Goal: Transaction & Acquisition: Purchase product/service

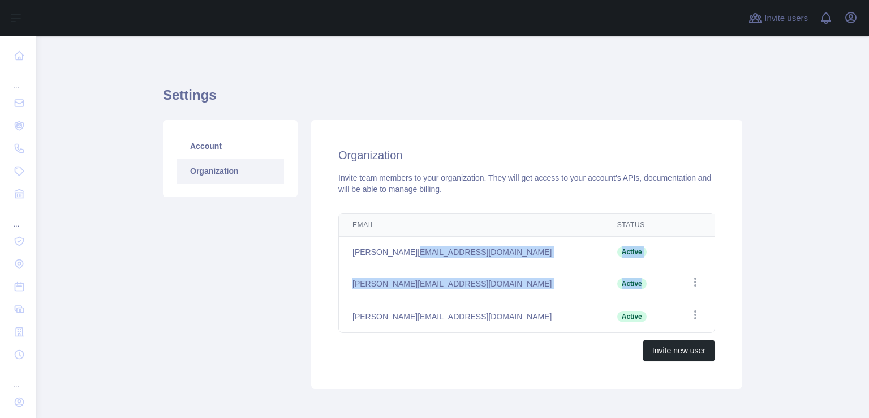
drag, startPoint x: 575, startPoint y: 272, endPoint x: 403, endPoint y: 263, distance: 172.3
click at [403, 263] on tbody "hasan.assi@akkodis.com Active pamela@kidjo.tv Active Open options martin@kidjo.…" at bounding box center [527, 285] width 376 height 96
click at [405, 272] on td "pamela@kidjo.tv" at bounding box center [471, 283] width 265 height 33
drag, startPoint x: 414, startPoint y: 281, endPoint x: 392, endPoint y: 268, distance: 26.4
click at [349, 261] on tbody "hasan.assi@akkodis.com Active pamela@kidjo.tv Active Open options martin@kidjo.…" at bounding box center [527, 285] width 376 height 96
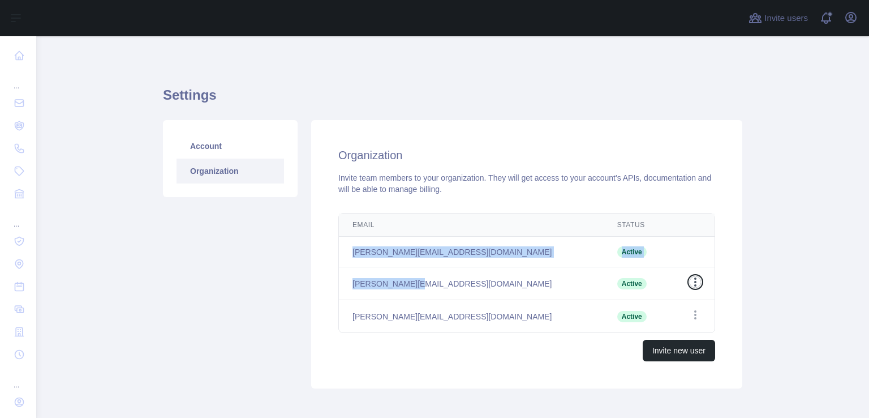
click at [690, 278] on icon "button" at bounding box center [695, 281] width 11 height 11
click at [639, 265] on td "Active" at bounding box center [637, 252] width 66 height 31
click at [693, 316] on icon "button" at bounding box center [695, 314] width 11 height 11
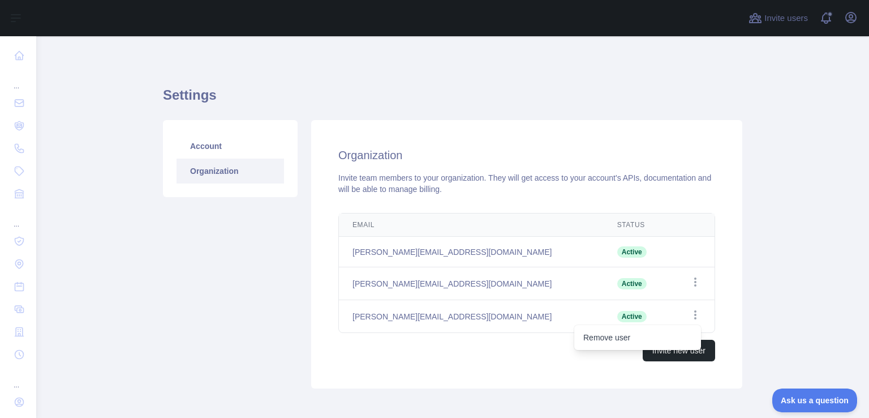
drag, startPoint x: 755, startPoint y: 263, endPoint x: 674, endPoint y: 255, distance: 80.8
click at [754, 264] on main "Settings Account Organization Organization Invite team members to your organiza…" at bounding box center [452, 227] width 833 height 382
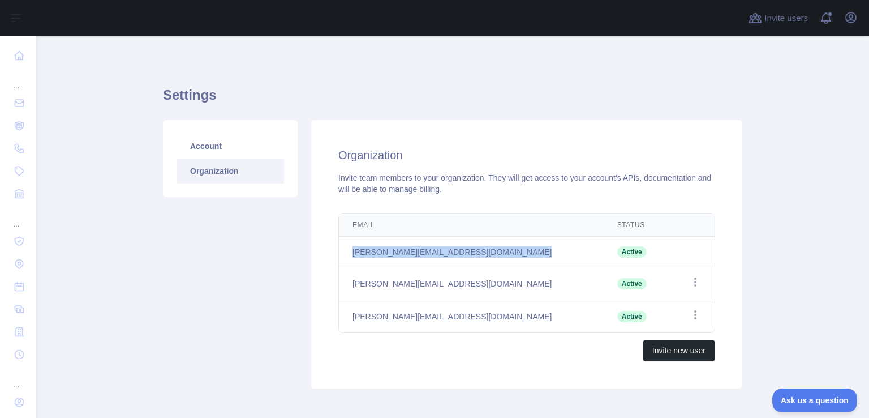
drag, startPoint x: 582, startPoint y: 243, endPoint x: 340, endPoint y: 256, distance: 242.6
click at [340, 256] on tr "hasan.assi@akkodis.com Active" at bounding box center [527, 252] width 376 height 31
click at [340, 255] on td "hasan.assi@akkodis.com" at bounding box center [471, 252] width 265 height 31
click at [340, 221] on th "Email" at bounding box center [471, 224] width 265 height 23
click at [857, 22] on icon "button" at bounding box center [852, 18] width 14 height 14
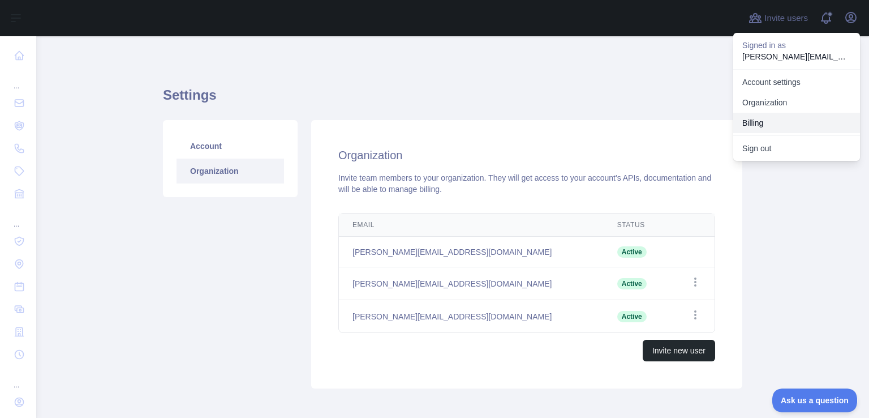
click at [769, 123] on button "Billing" at bounding box center [797, 123] width 127 height 20
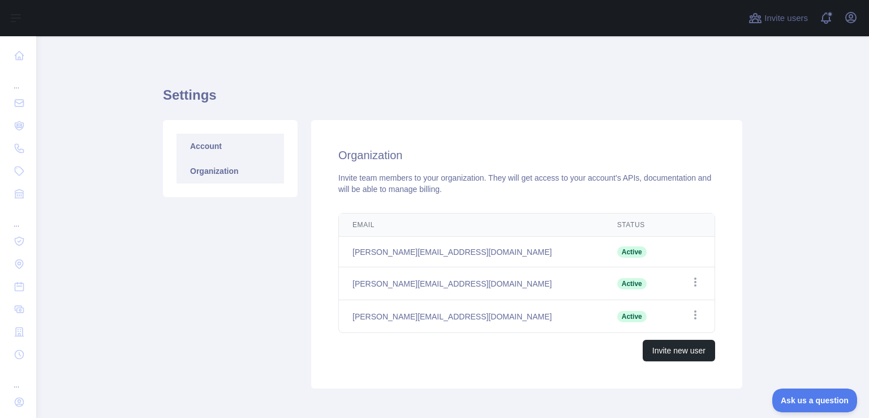
click at [251, 144] on link "Account" at bounding box center [231, 146] width 108 height 25
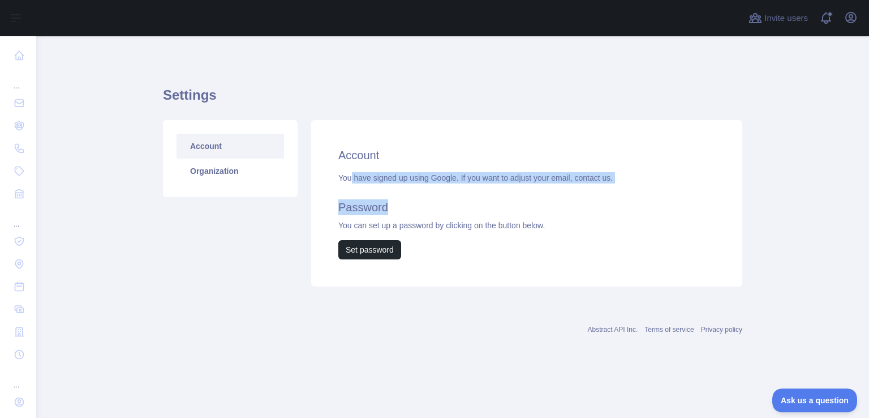
drag, startPoint x: 350, startPoint y: 177, endPoint x: 448, endPoint y: 184, distance: 98.2
click at [448, 184] on div "You have signed up using Google. If you want to adjust your email, contact us. …" at bounding box center [527, 215] width 377 height 87
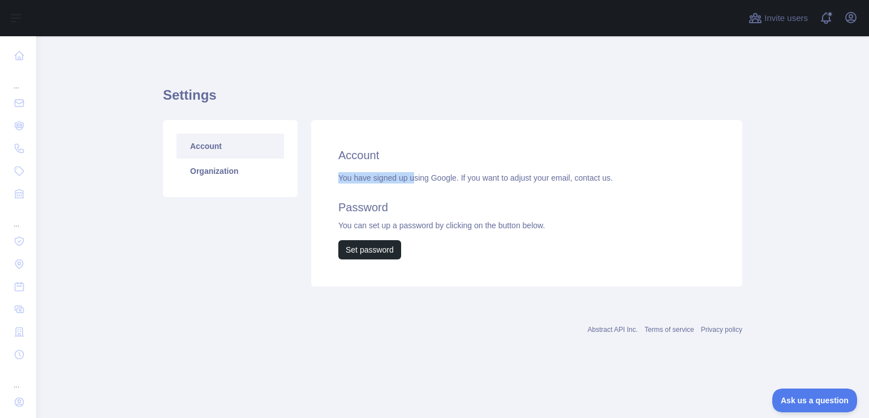
drag, startPoint x: 336, startPoint y: 179, endPoint x: 414, endPoint y: 178, distance: 77.6
click at [414, 178] on div "Account You have signed up using Google. If you want to adjust your email, cont…" at bounding box center [526, 203] width 431 height 166
drag, startPoint x: 414, startPoint y: 178, endPoint x: 401, endPoint y: 179, distance: 12.5
click at [414, 178] on div "You have signed up using Google. If you want to adjust your email, contact us. …" at bounding box center [527, 215] width 377 height 87
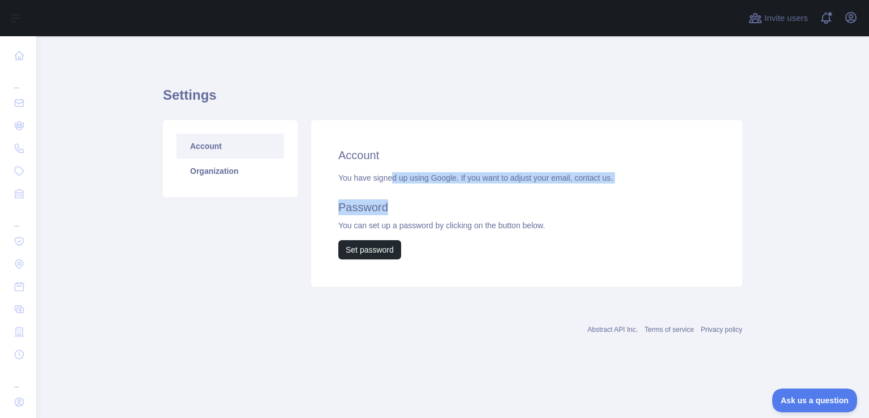
drag, startPoint x: 389, startPoint y: 177, endPoint x: 479, endPoint y: 183, distance: 89.7
click at [479, 183] on div "You have signed up using Google. If you want to adjust your email, contact us. …" at bounding box center [527, 215] width 377 height 87
drag, startPoint x: 485, startPoint y: 182, endPoint x: 593, endPoint y: 186, distance: 108.8
click at [593, 186] on div "You have signed up using Google. If you want to adjust your email, contact us. …" at bounding box center [527, 215] width 377 height 87
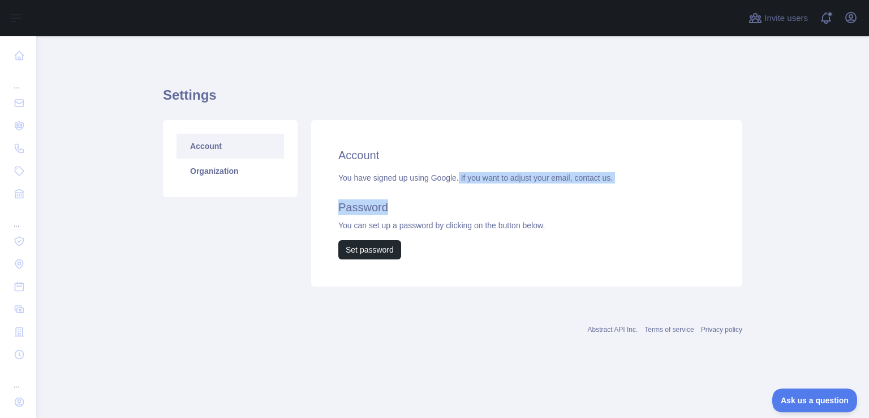
click at [593, 186] on div "You have signed up using Google. If you want to adjust your email, contact us. …" at bounding box center [527, 215] width 377 height 87
drag, startPoint x: 627, startPoint y: 179, endPoint x: 476, endPoint y: 177, distance: 151.7
click at [476, 177] on div "You have signed up using Google. If you want to adjust your email, contact us. …" at bounding box center [527, 215] width 377 height 87
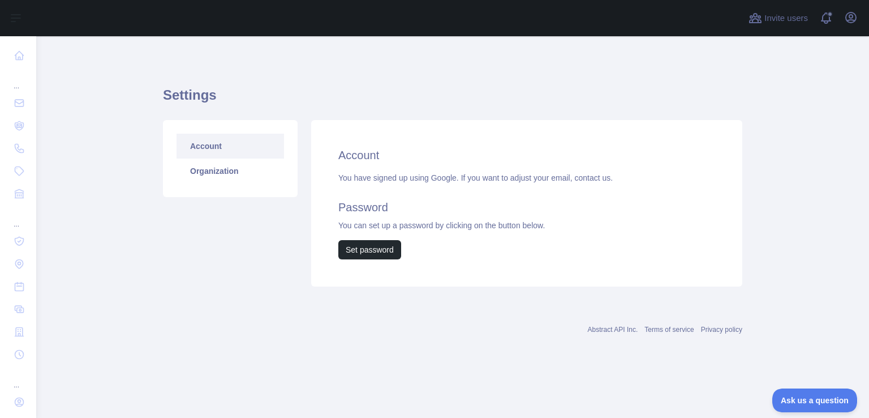
click at [584, 179] on link "contact us." at bounding box center [594, 177] width 38 height 9
click at [245, 173] on link "Organization" at bounding box center [231, 171] width 108 height 25
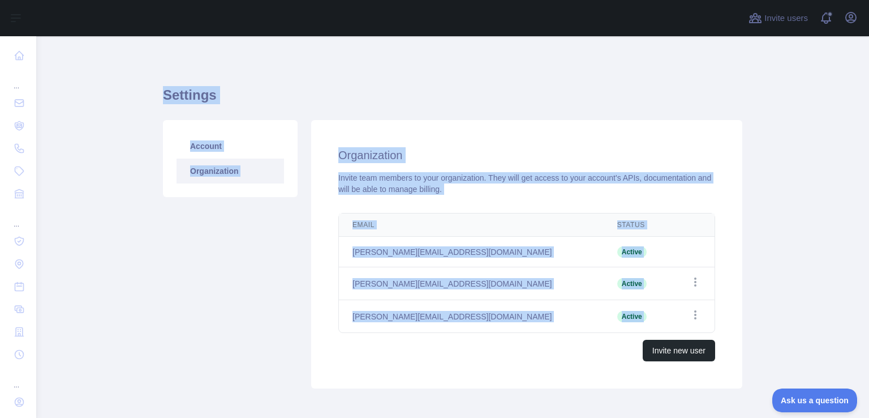
drag, startPoint x: 144, startPoint y: 102, endPoint x: 705, endPoint y: 316, distance: 600.4
click at [705, 316] on main "Settings Account Organization Organization Invite team members to your organiza…" at bounding box center [452, 227] width 833 height 382
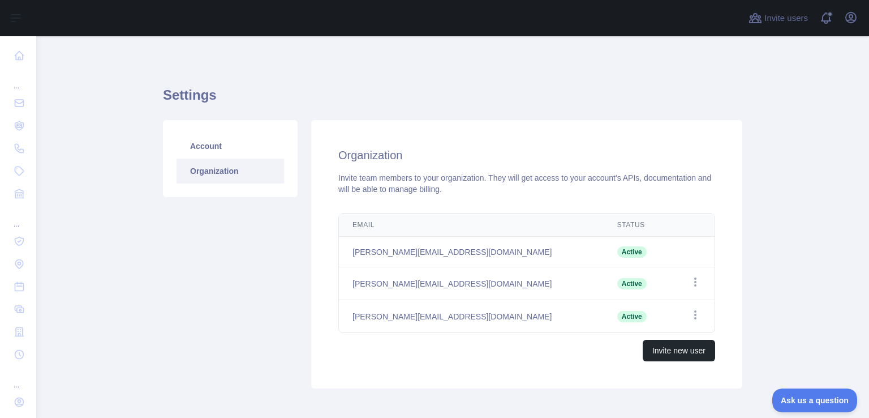
click at [705, 316] on td "Open options" at bounding box center [692, 316] width 45 height 33
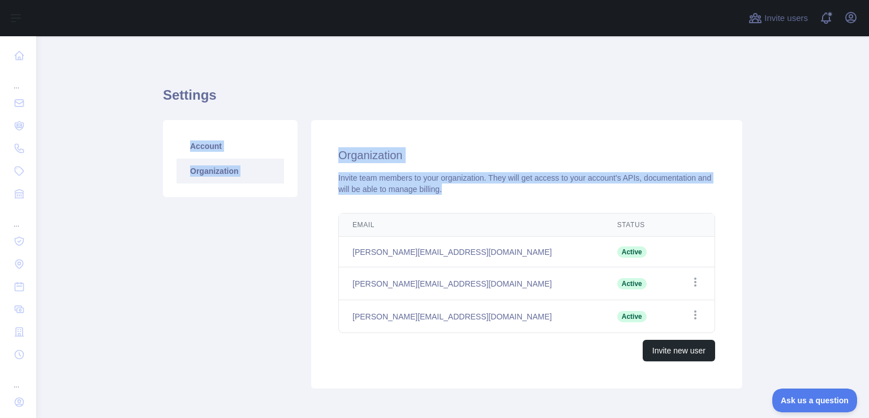
drag, startPoint x: 722, startPoint y: 324, endPoint x: 142, endPoint y: 134, distance: 611.1
click at [142, 134] on main "Settings Account Organization Organization Invite team members to your organiza…" at bounding box center [452, 227] width 833 height 382
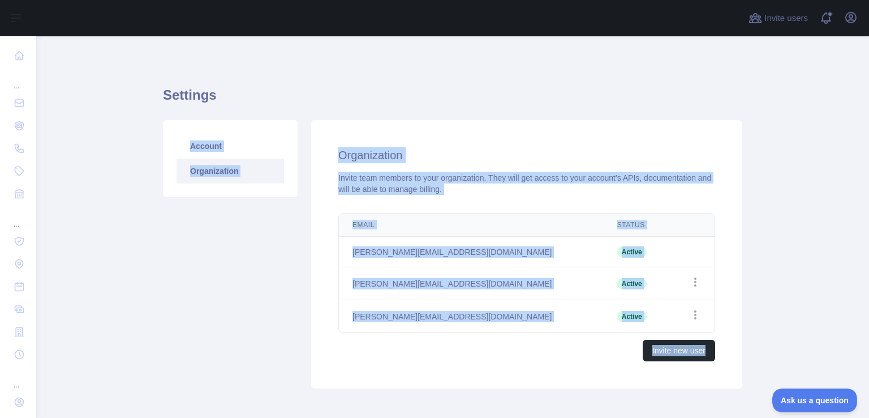
drag, startPoint x: 150, startPoint y: 125, endPoint x: 763, endPoint y: 320, distance: 642.9
click at [763, 320] on main "Settings Account Organization Organization Invite team members to your organiza…" at bounding box center [452, 227] width 833 height 382
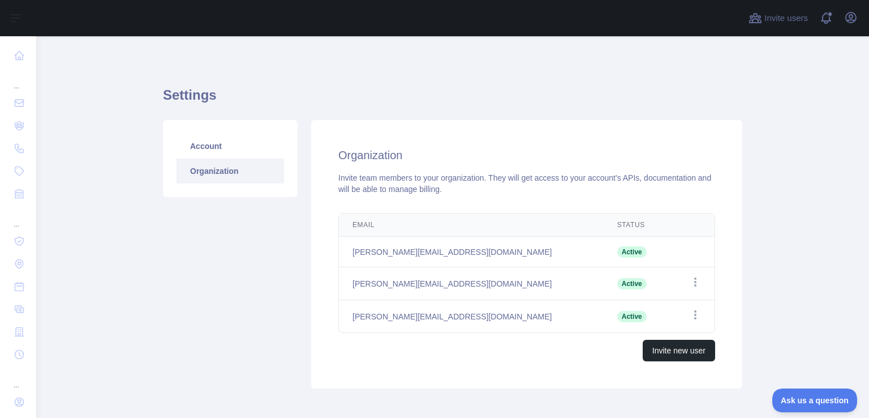
click at [762, 320] on main "Settings Account Organization Organization Invite team members to your organiza…" at bounding box center [452, 227] width 833 height 382
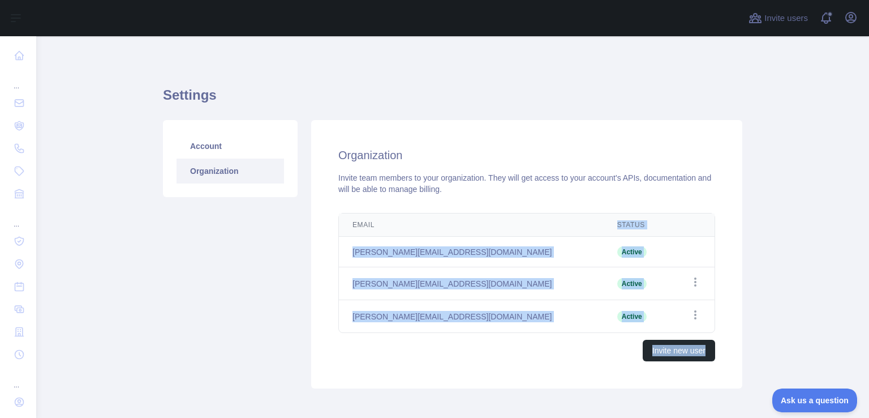
drag, startPoint x: 738, startPoint y: 321, endPoint x: 396, endPoint y: 217, distance: 356.7
click at [394, 216] on div "Organization Invite team members to your organization. They will get access to …" at bounding box center [527, 254] width 445 height 268
click at [691, 290] on td "Open options" at bounding box center [692, 283] width 45 height 33
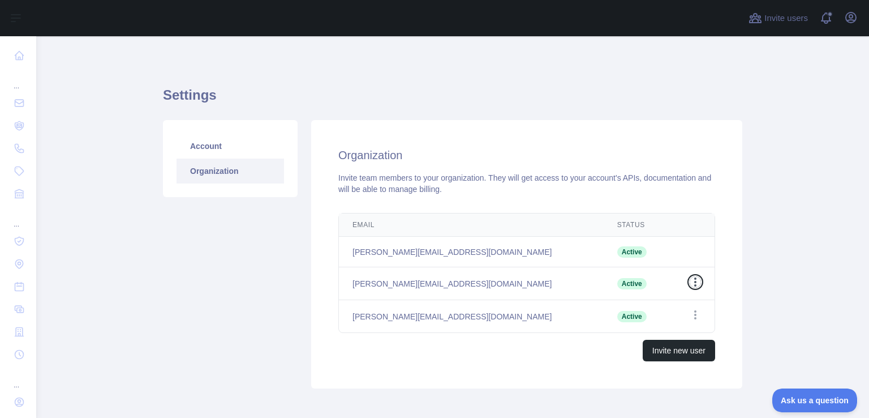
click at [691, 284] on icon "button" at bounding box center [695, 281] width 11 height 11
click at [727, 211] on div "Email Status Edit hasan.assi@akkodis.com Active pamela@kidjo.tv Active Open opt…" at bounding box center [526, 286] width 413 height 157
click at [228, 141] on link "Account" at bounding box center [231, 146] width 108 height 25
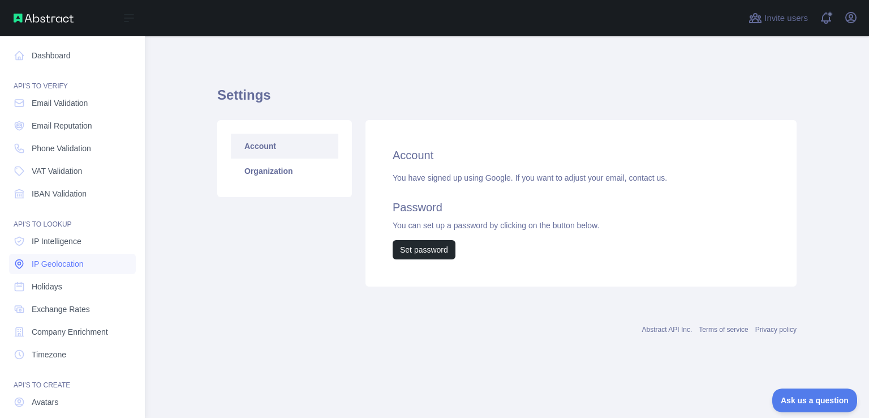
click at [77, 254] on link "IP Geolocation" at bounding box center [72, 264] width 127 height 20
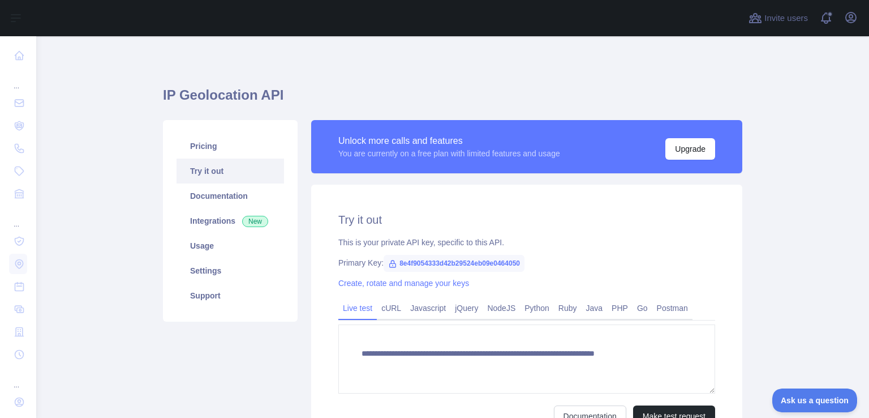
type textarea "**********"
click at [230, 170] on link "Try it out" at bounding box center [231, 171] width 108 height 25
click at [676, 149] on button "Upgrade" at bounding box center [691, 149] width 50 height 22
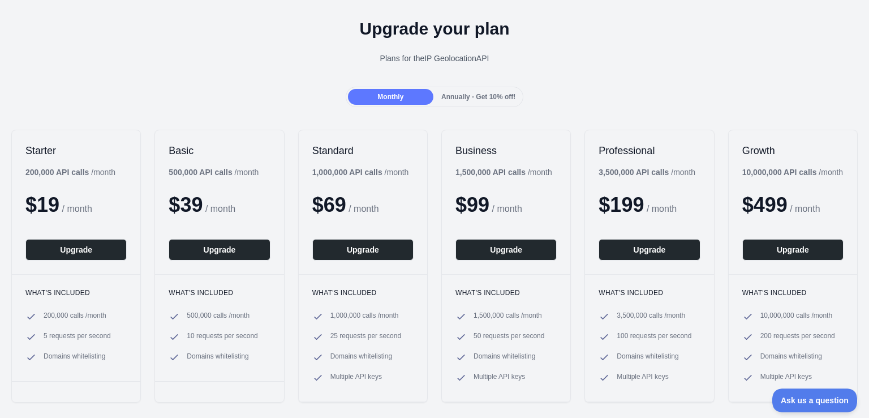
scroll to position [57, 0]
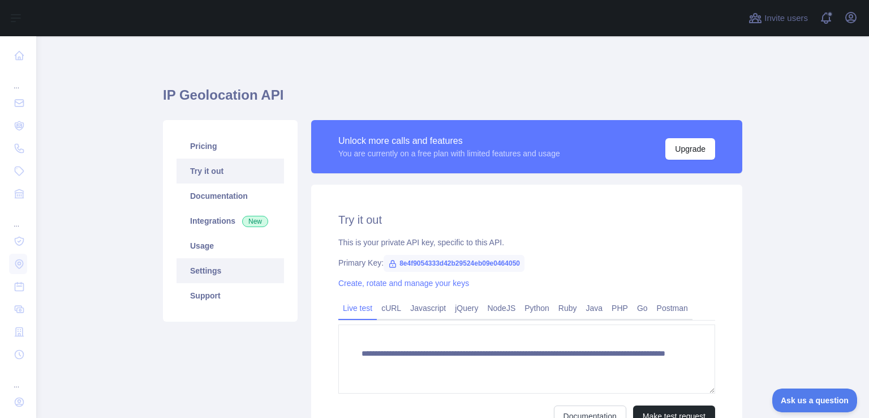
click at [201, 271] on link "Settings" at bounding box center [231, 270] width 108 height 25
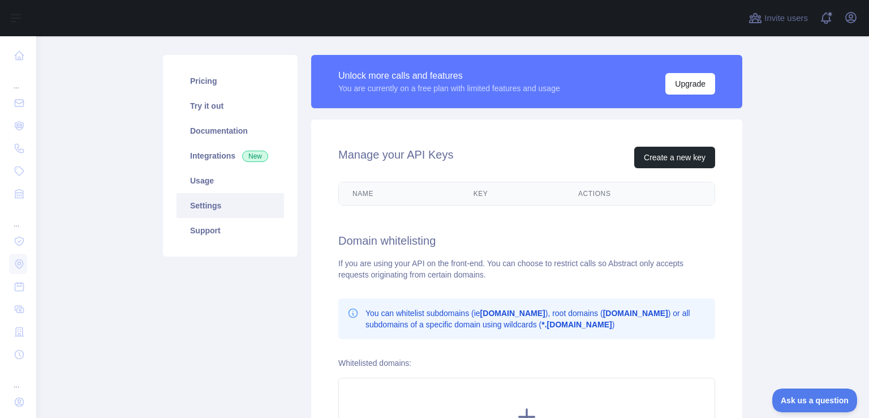
scroll to position [113, 0]
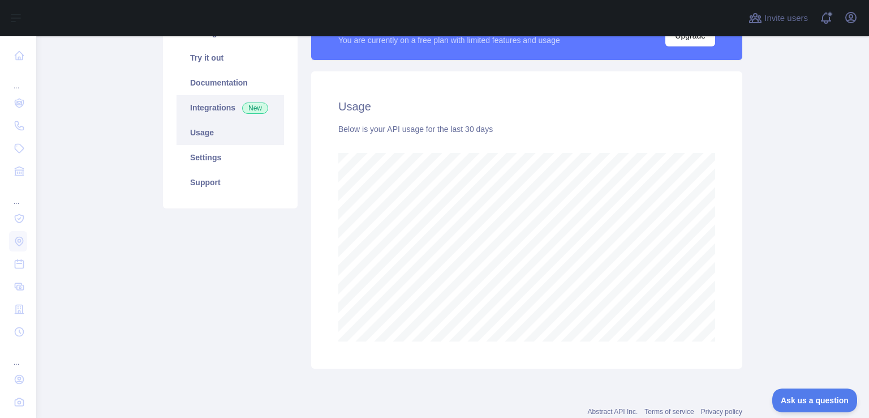
click at [189, 114] on link "Integrations New" at bounding box center [231, 107] width 108 height 25
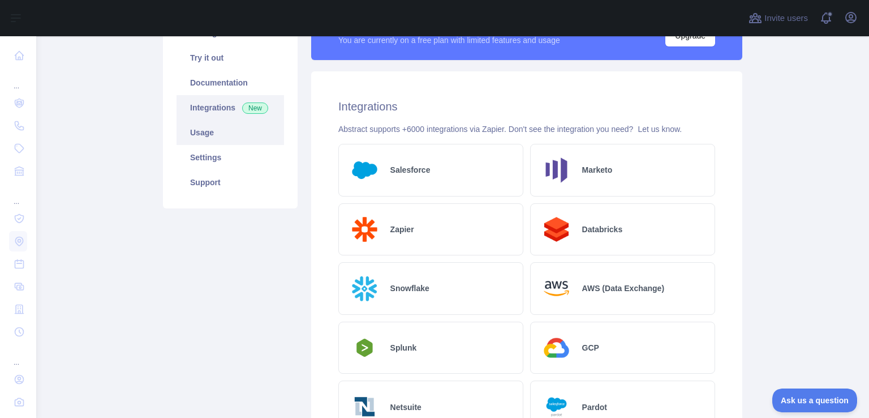
click at [194, 132] on link "Usage" at bounding box center [231, 132] width 108 height 25
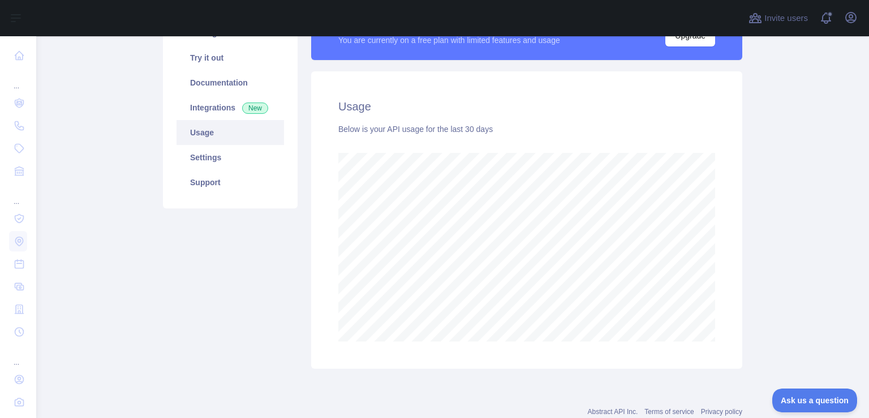
scroll to position [381, 824]
click at [794, 134] on main "IP Geolocation API Pricing Try it out Documentation Integrations New Usage Sett…" at bounding box center [452, 227] width 833 height 382
click at [736, 179] on div "Usage Below is your API usage for the last 30 days" at bounding box center [526, 219] width 431 height 297
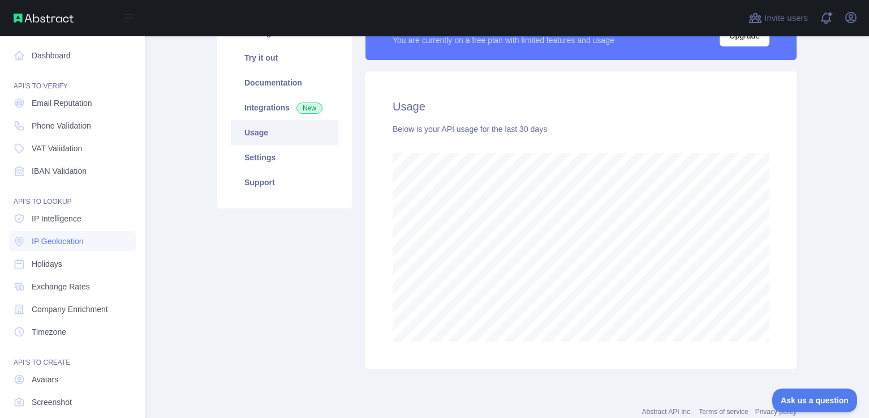
scroll to position [565693, 565249]
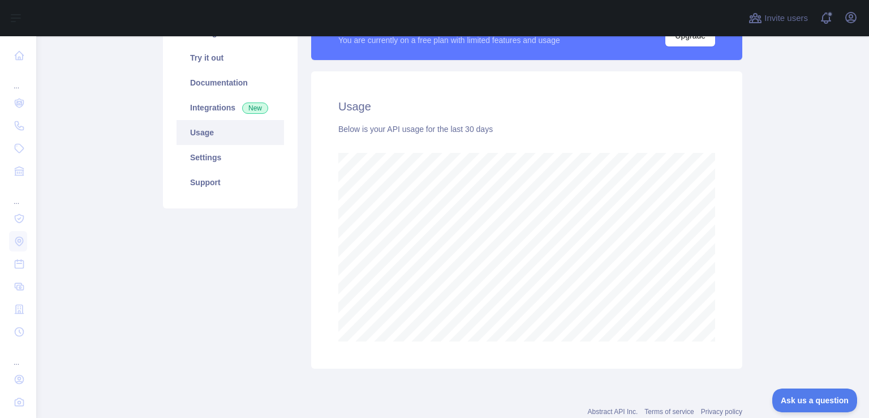
click at [759, 233] on main "IP Geolocation API Pricing Try it out Documentation Integrations New Usage Sett…" at bounding box center [452, 227] width 833 height 382
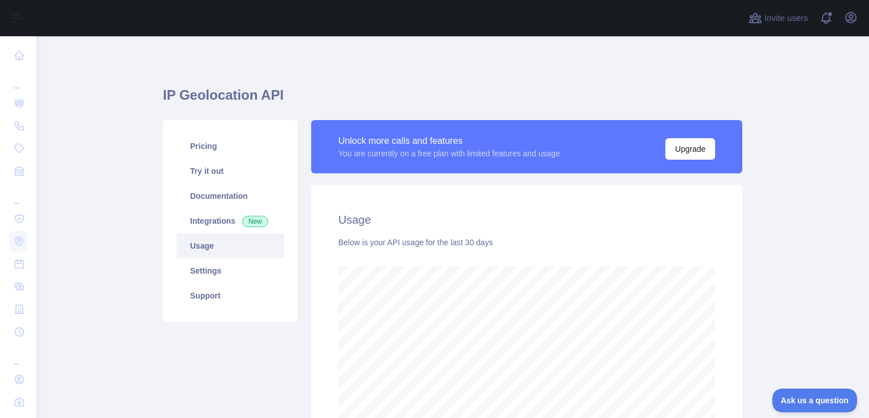
scroll to position [381, 824]
click at [237, 149] on link "Pricing" at bounding box center [231, 146] width 108 height 25
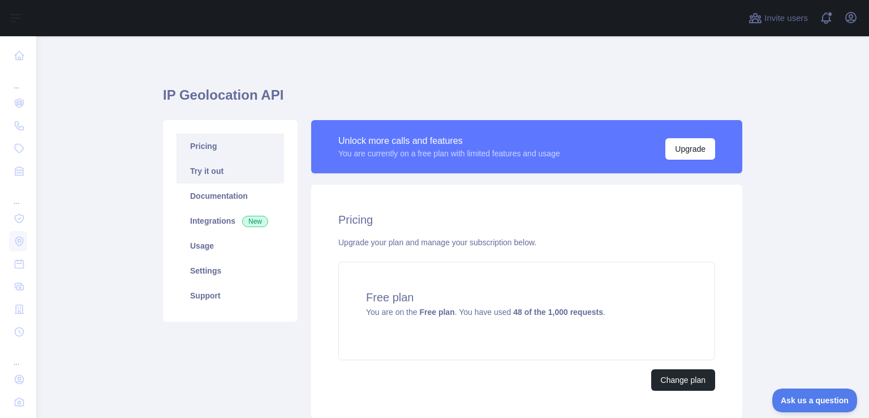
click at [214, 166] on link "Try it out" at bounding box center [231, 171] width 108 height 25
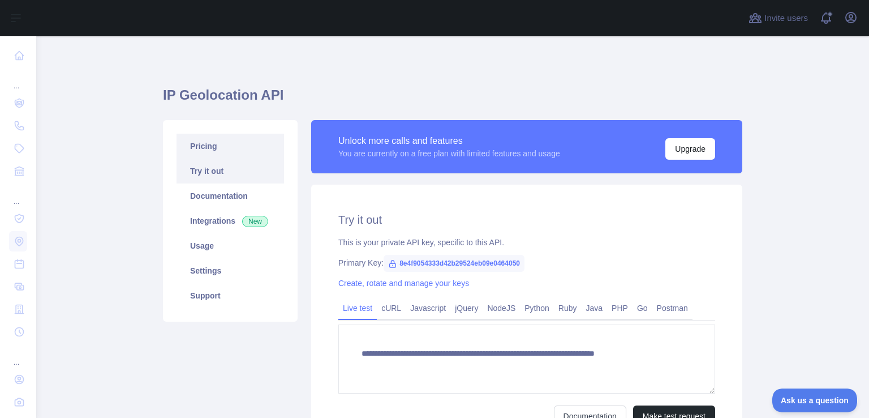
click at [225, 152] on link "Pricing" at bounding box center [231, 146] width 108 height 25
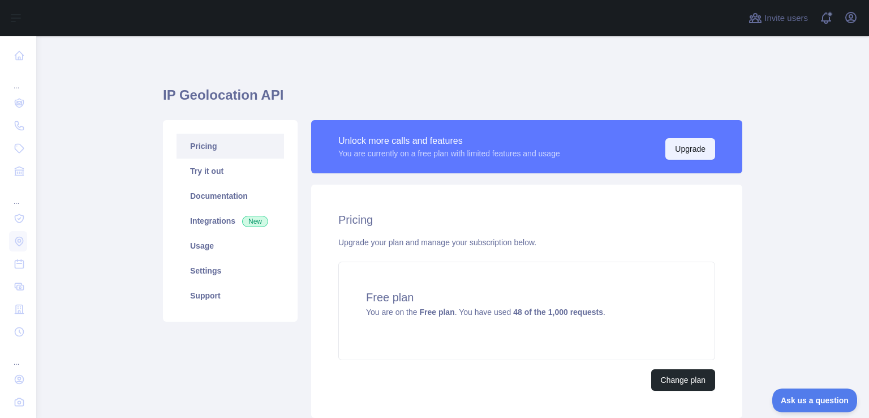
click at [686, 155] on button "Upgrade" at bounding box center [691, 149] width 50 height 22
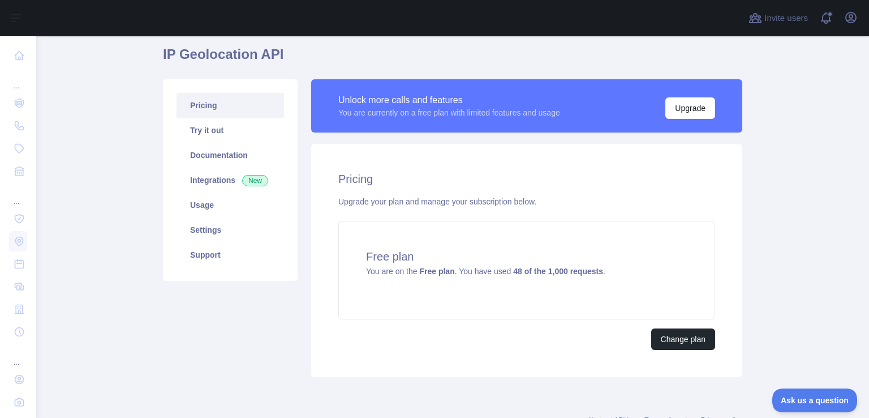
scroll to position [83, 0]
